Goal: Check status: Check status

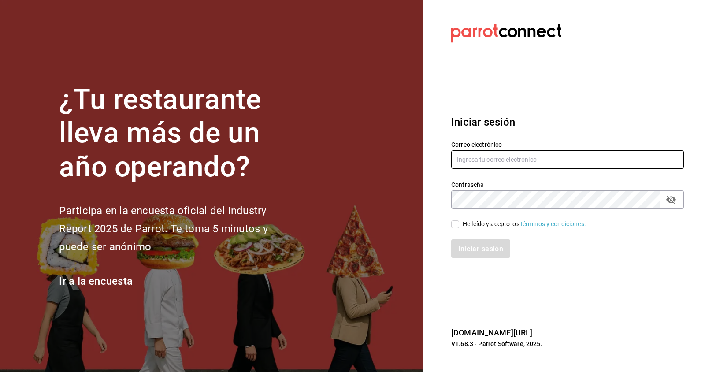
type input "[EMAIL_ADDRESS][DOMAIN_NAME]"
click at [485, 227] on font "He leído y acepto los" at bounding box center [491, 223] width 57 height 7
click at [459, 227] on input "He leído y acepto los Términos y condiciones." at bounding box center [455, 224] width 8 height 8
checkbox input "true"
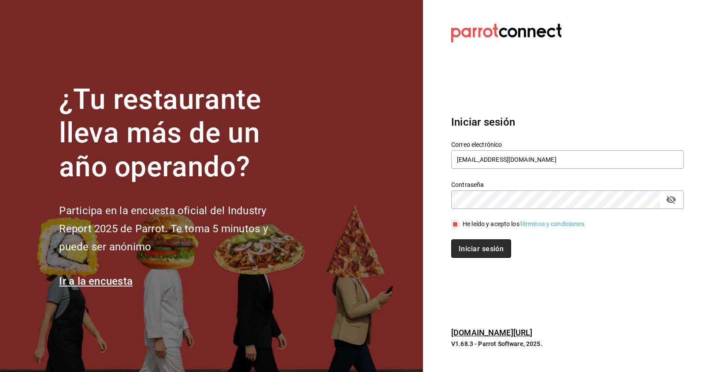
click at [481, 244] on button "Iniciar sesión" at bounding box center [481, 248] width 60 height 19
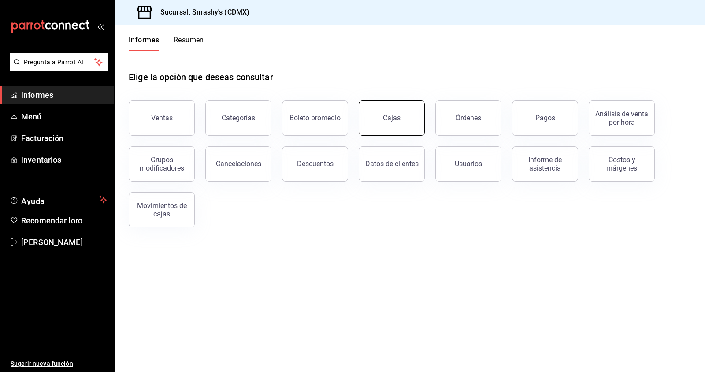
click at [399, 118] on font "Cajas" at bounding box center [392, 118] width 18 height 8
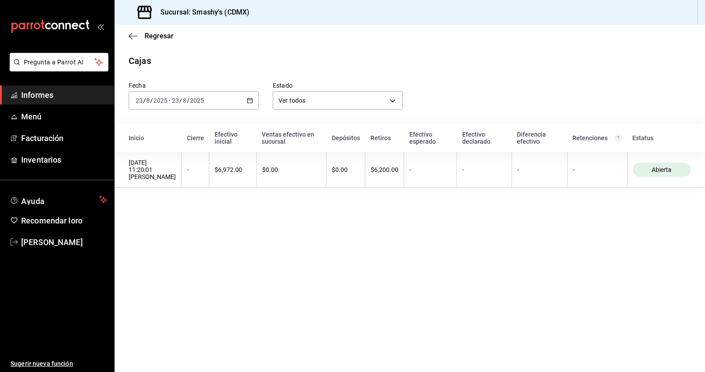
click at [251, 101] on icon "button" at bounding box center [250, 100] width 6 height 6
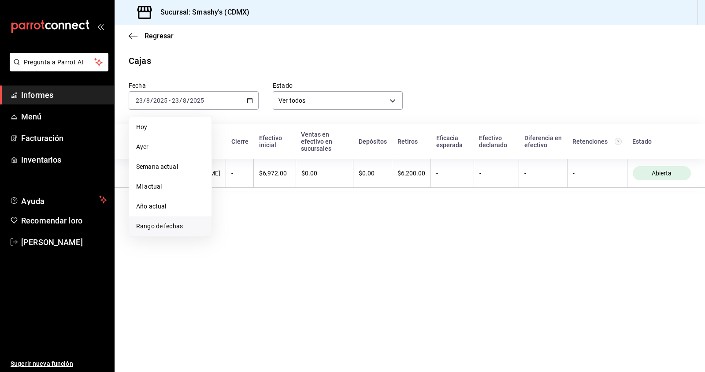
click at [151, 225] on font "Rango de fechas" at bounding box center [159, 226] width 47 height 7
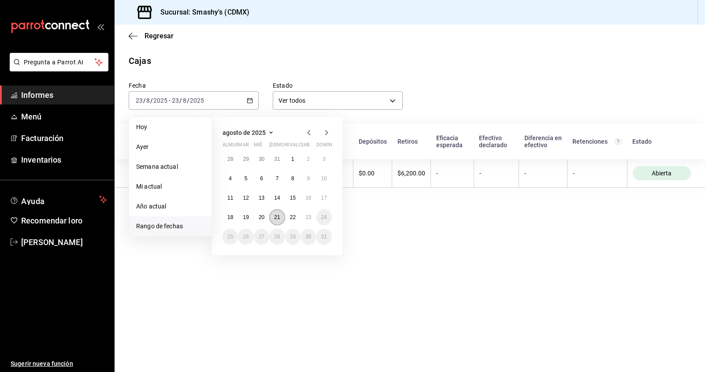
click at [275, 218] on font "21" at bounding box center [277, 217] width 6 height 6
